Goal: Task Accomplishment & Management: Use online tool/utility

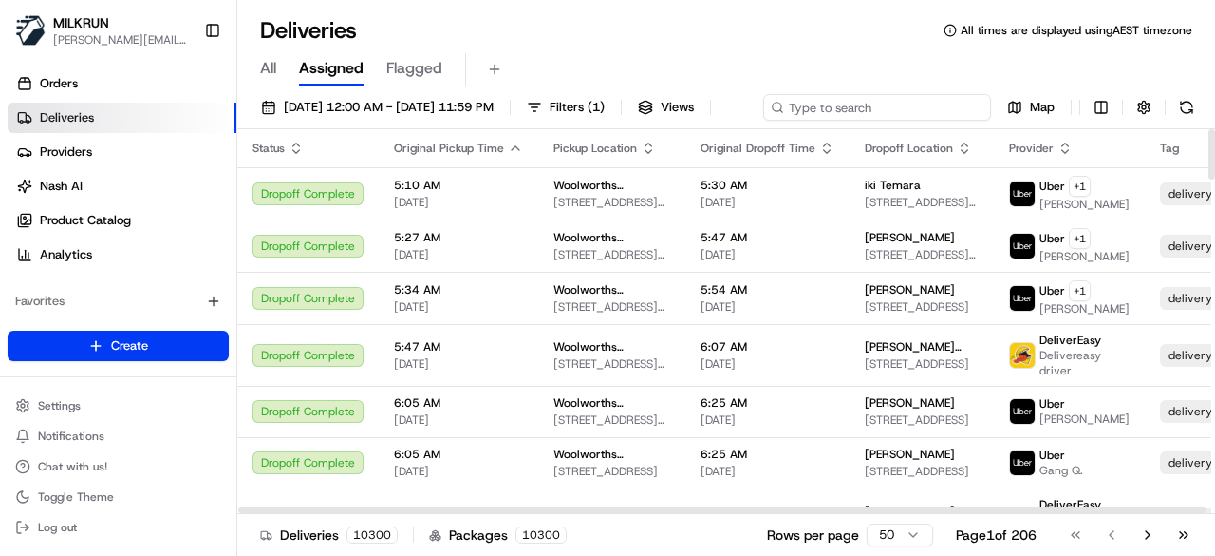
click at [894, 113] on div "19/08/2025 12:00 AM - 26/08/2025 11:59 PM Filters ( 1 ) Views Map" at bounding box center [726, 111] width 978 height 35
click at [763, 121] on input at bounding box center [877, 107] width 228 height 27
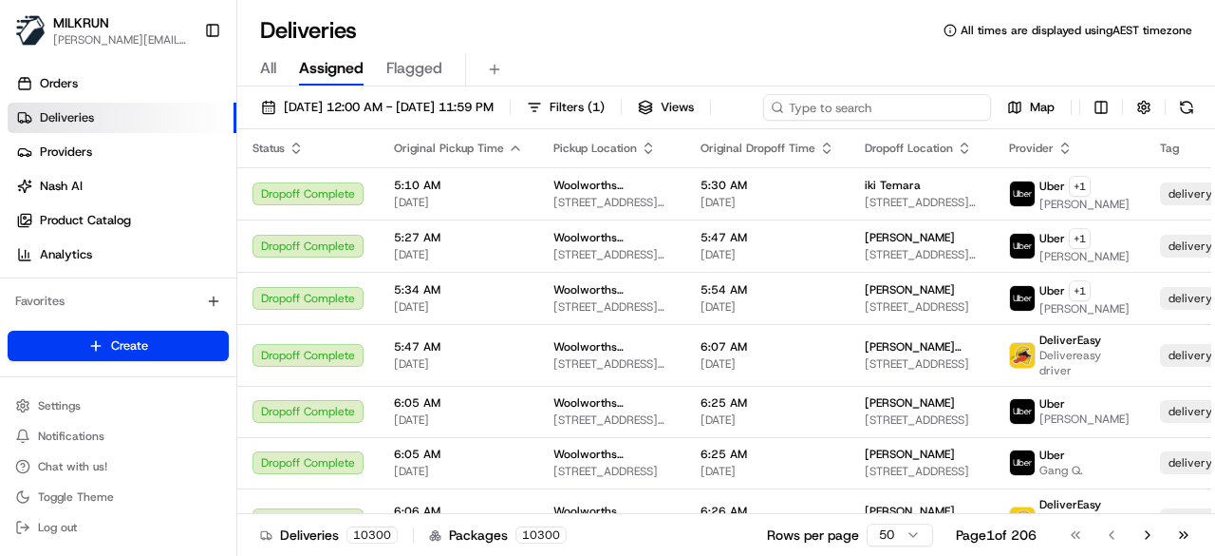
paste input "EJ Kennedy"
type input "EJ Kennedy"
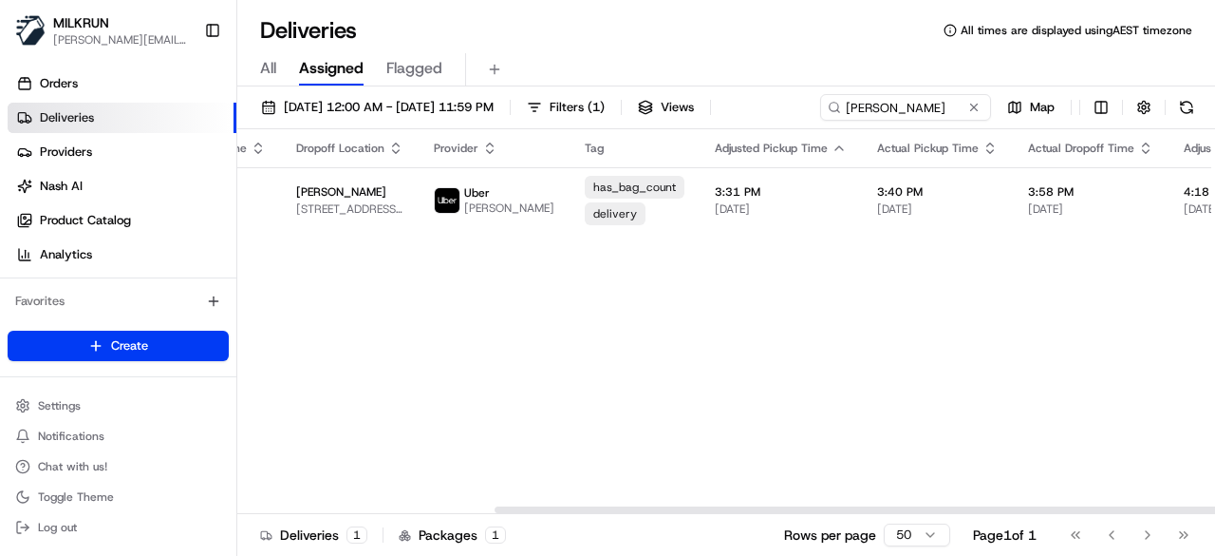
drag, startPoint x: 835, startPoint y: 545, endPoint x: 1094, endPoint y: 432, distance: 282.8
click at [1128, 513] on div at bounding box center [983, 509] width 976 height 7
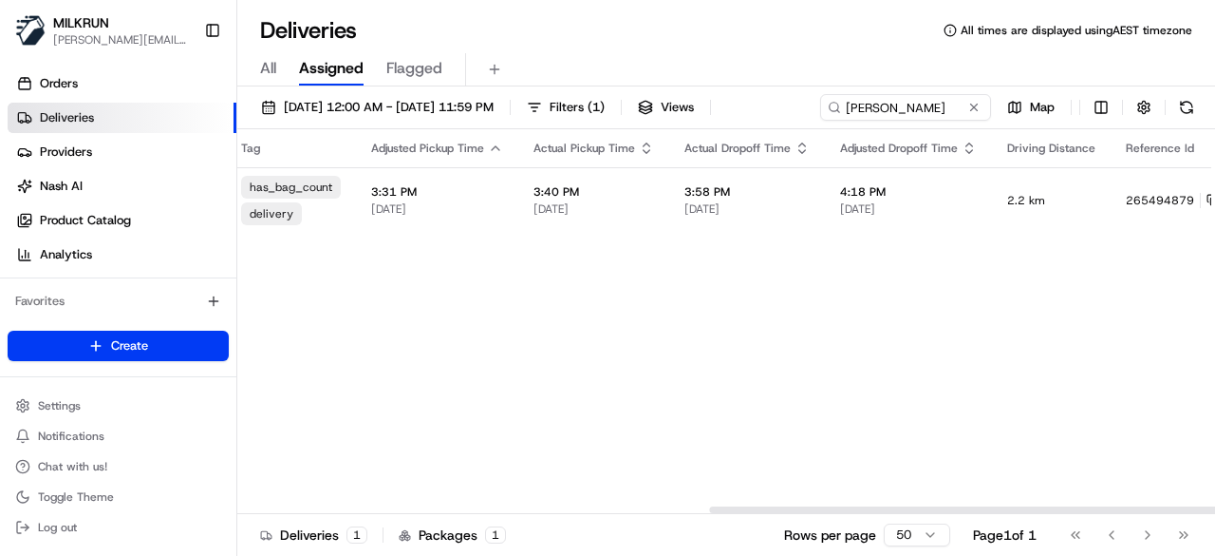
drag, startPoint x: 897, startPoint y: 505, endPoint x: 1128, endPoint y: 446, distance: 238.1
click at [1127, 506] on div at bounding box center [1197, 509] width 976 height 7
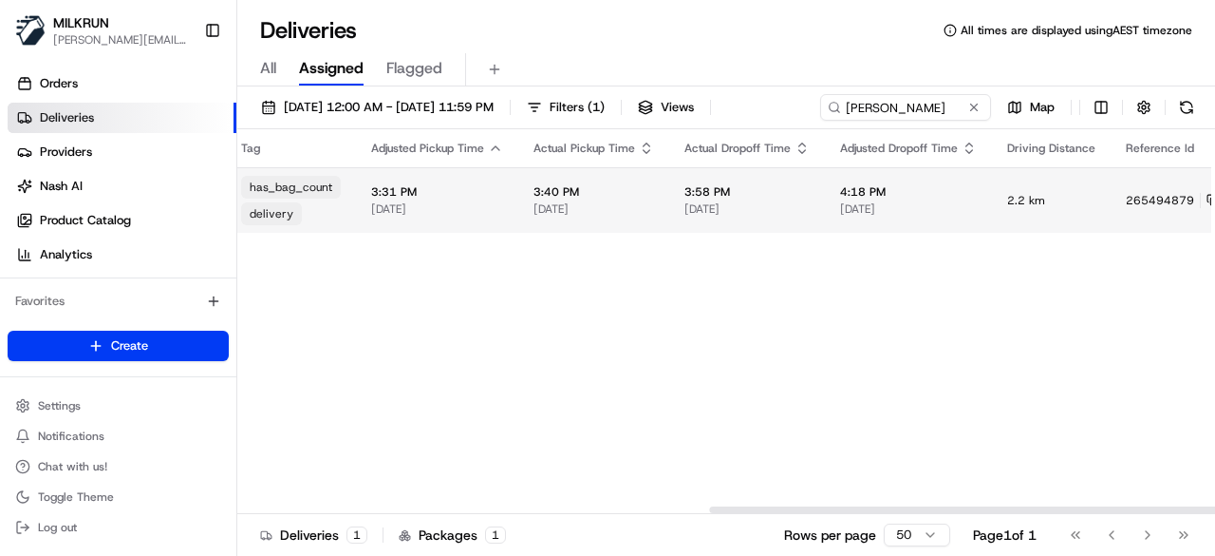
click at [1158, 197] on html "MILKRUN toman@woolworths.com.au Toggle Sidebar Orders Deliveries Providers Nash…" at bounding box center [607, 278] width 1215 height 556
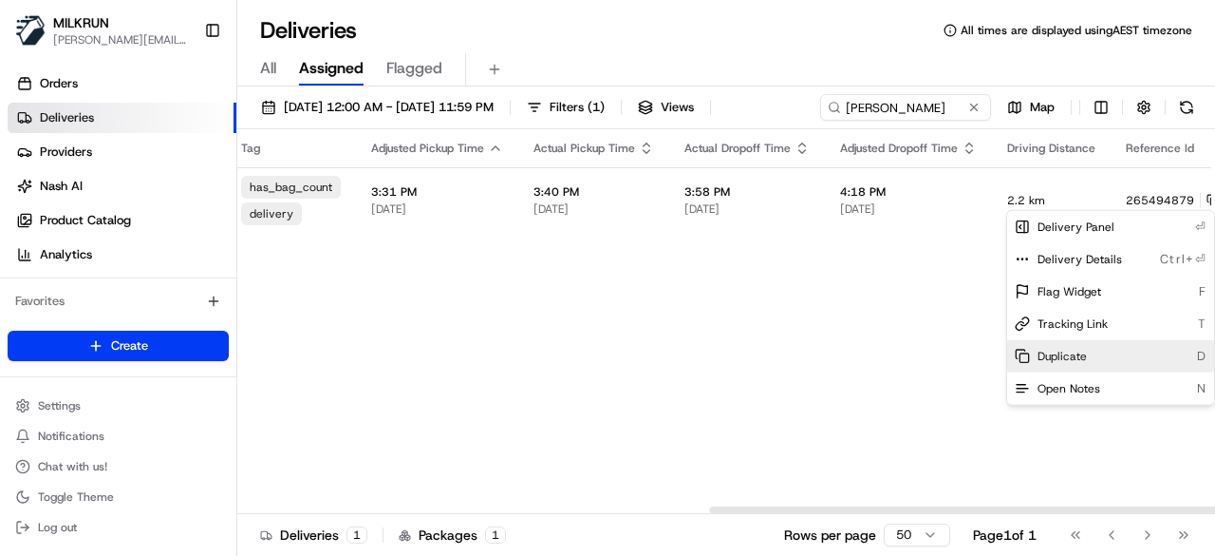
click at [1046, 361] on span "Duplicate" at bounding box center [1062, 356] width 49 height 15
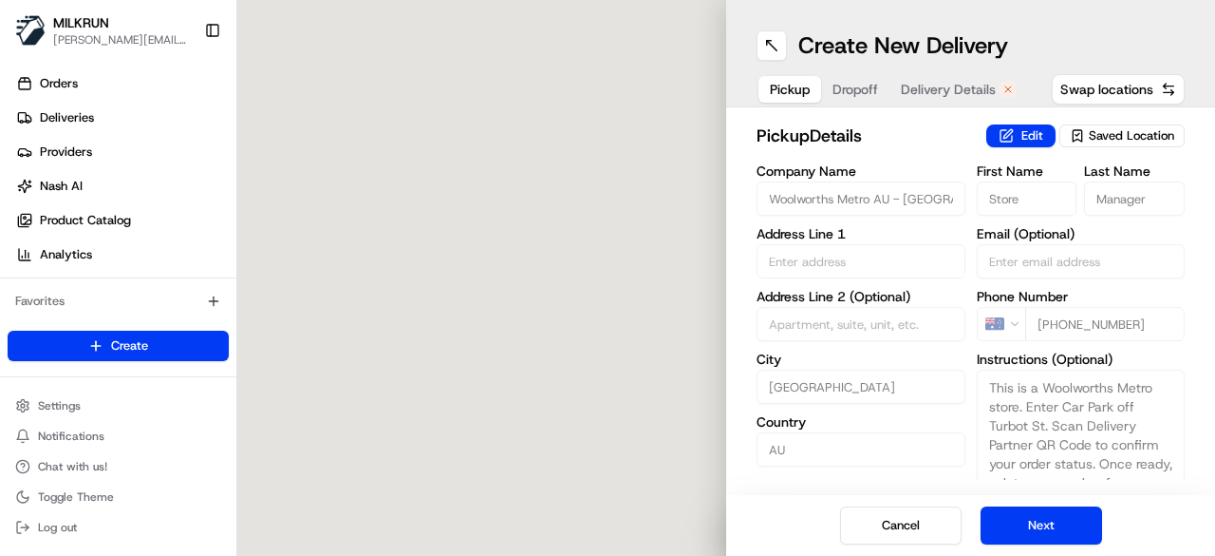
type input "365 Turbot St"
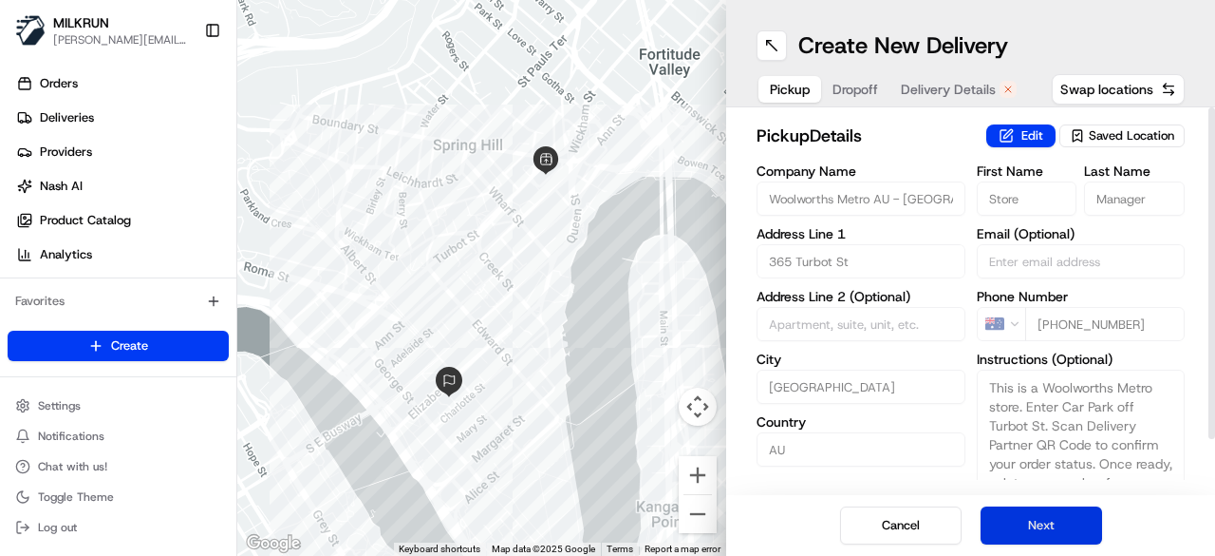
click at [1002, 537] on button "Next" at bounding box center [1042, 525] width 122 height 38
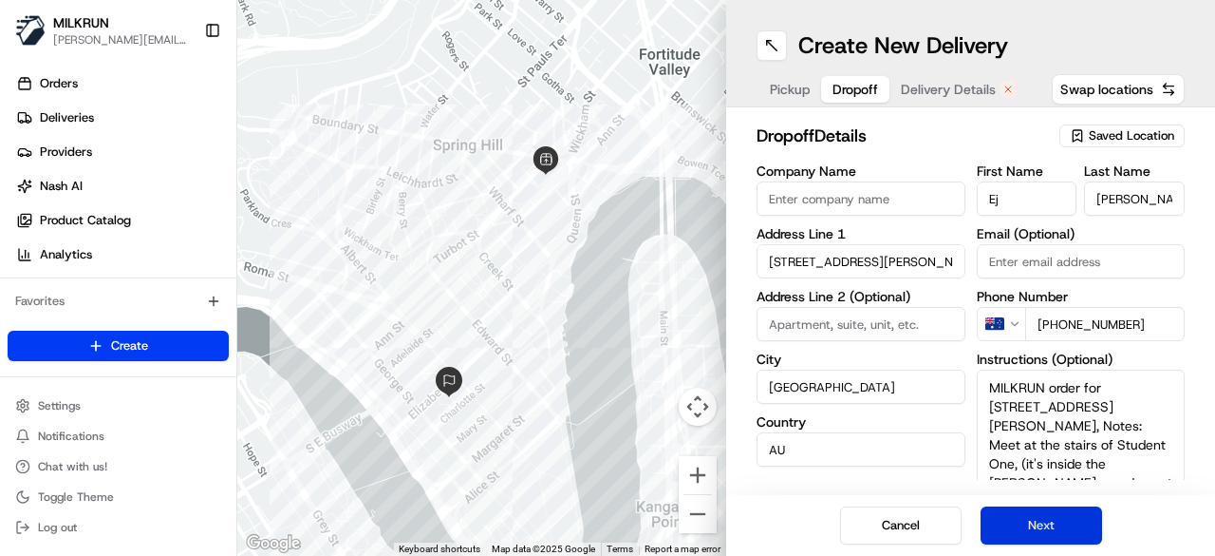
click at [1002, 537] on button "Next" at bounding box center [1042, 525] width 122 height 38
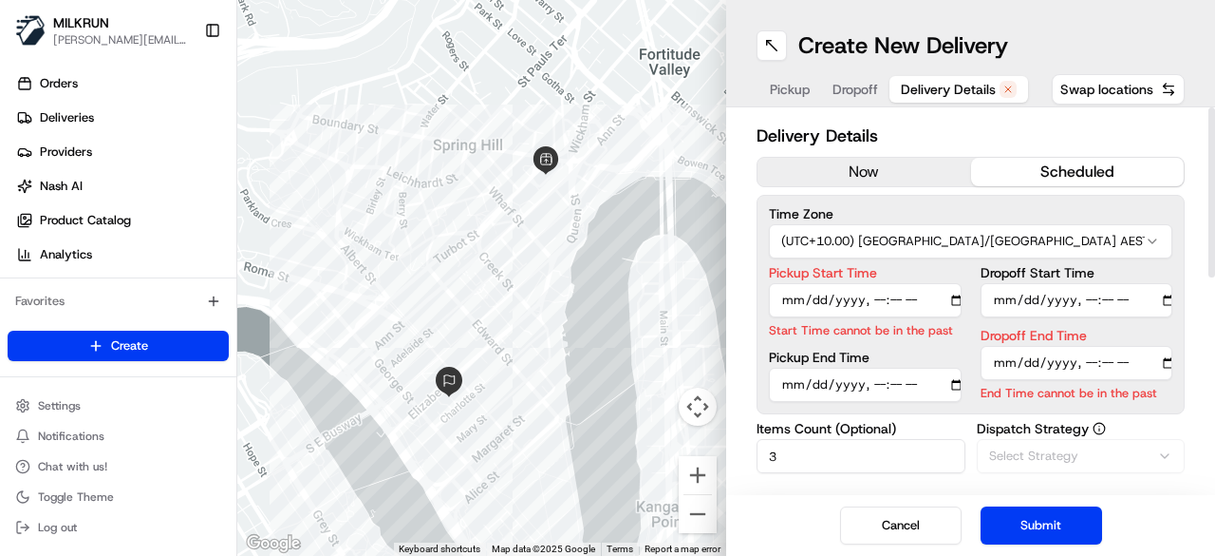
click at [858, 175] on button "now" at bounding box center [865, 172] width 214 height 28
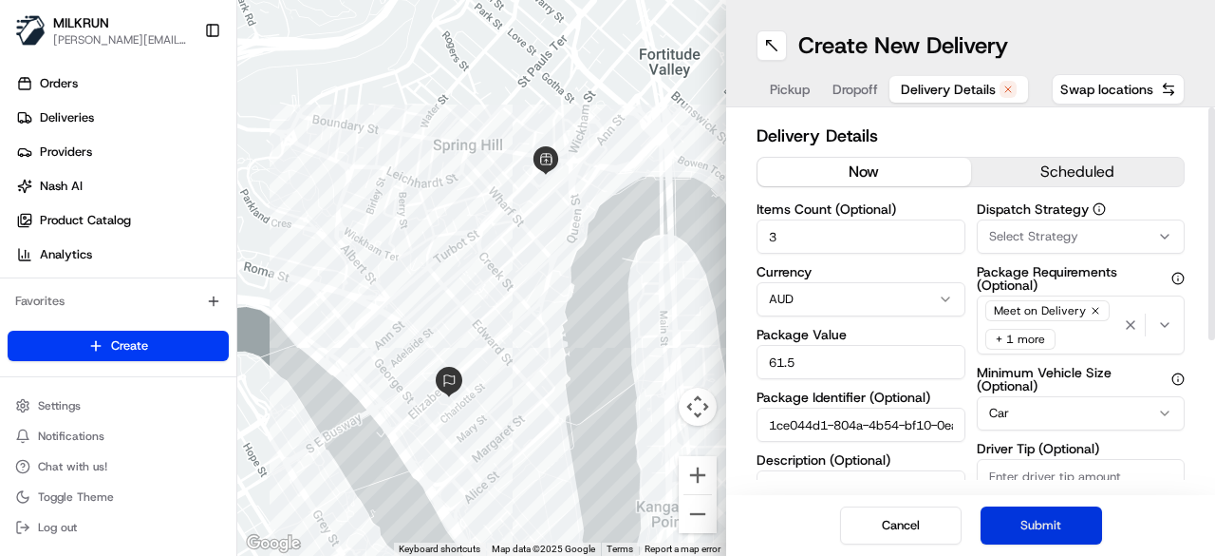
click at [1015, 516] on button "Submit" at bounding box center [1042, 525] width 122 height 38
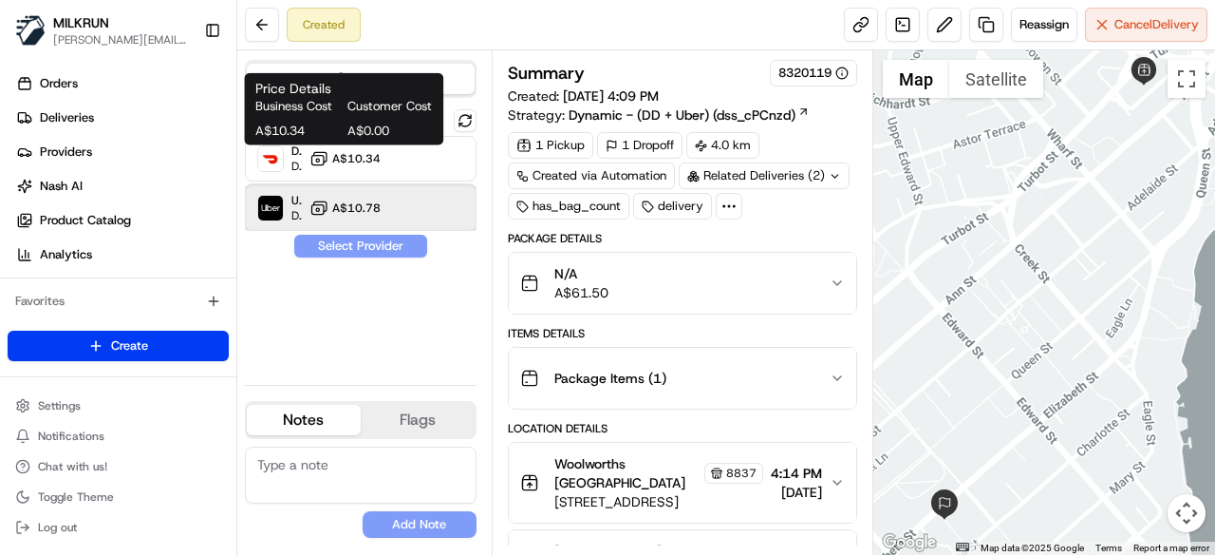
click at [343, 197] on div "Uber Dropoff ETA 31 minutes A$10.78" at bounding box center [361, 208] width 232 height 46
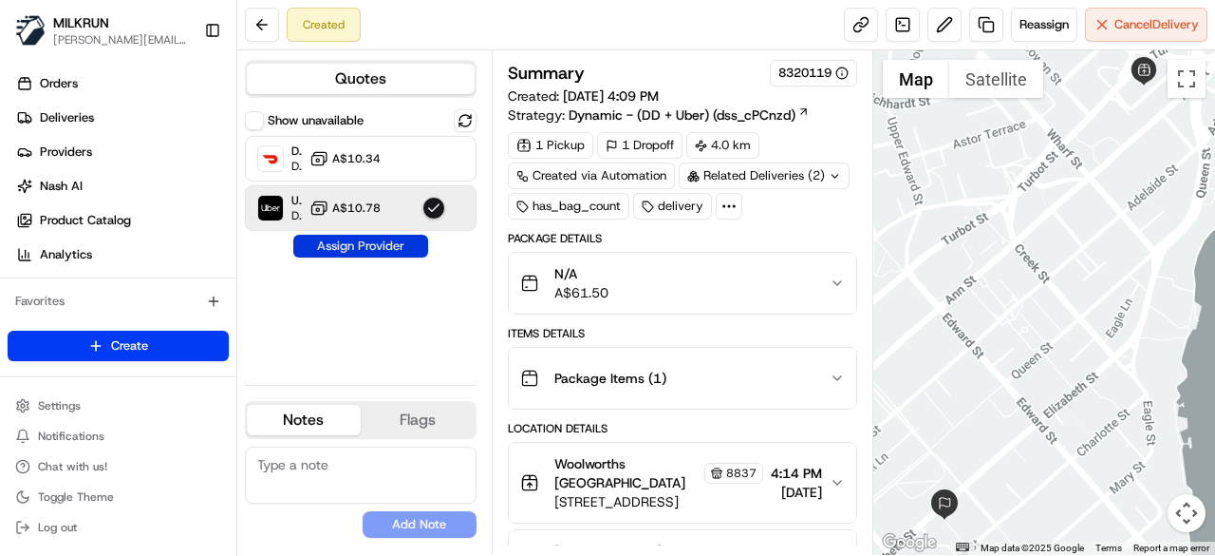
click at [352, 249] on button "Assign Provider" at bounding box center [360, 246] width 135 height 23
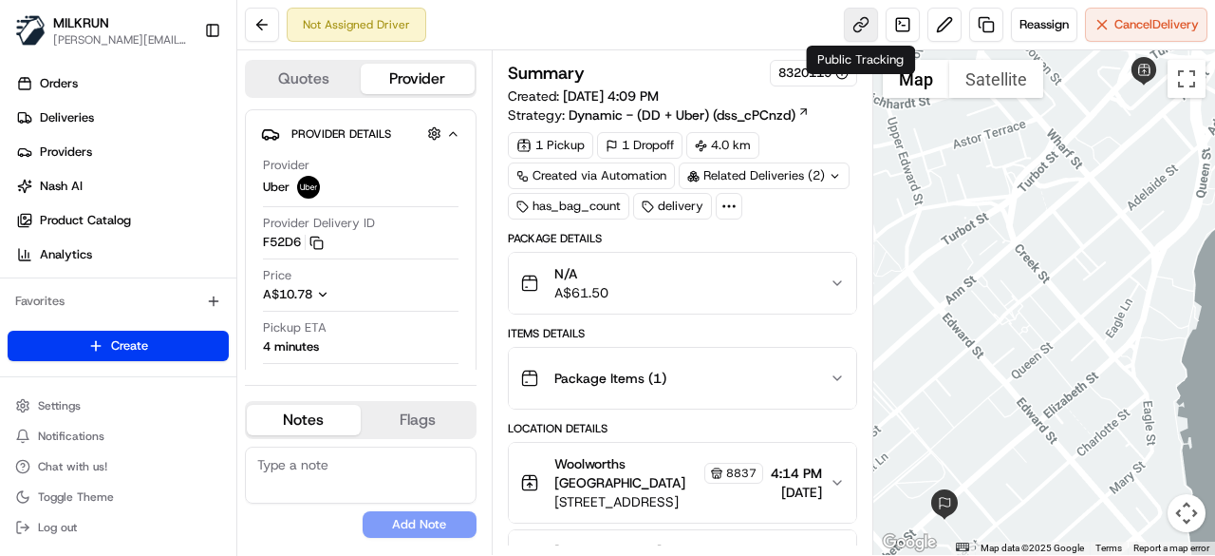
click at [855, 28] on link at bounding box center [861, 25] width 34 height 34
